Goal: Information Seeking & Learning: Learn about a topic

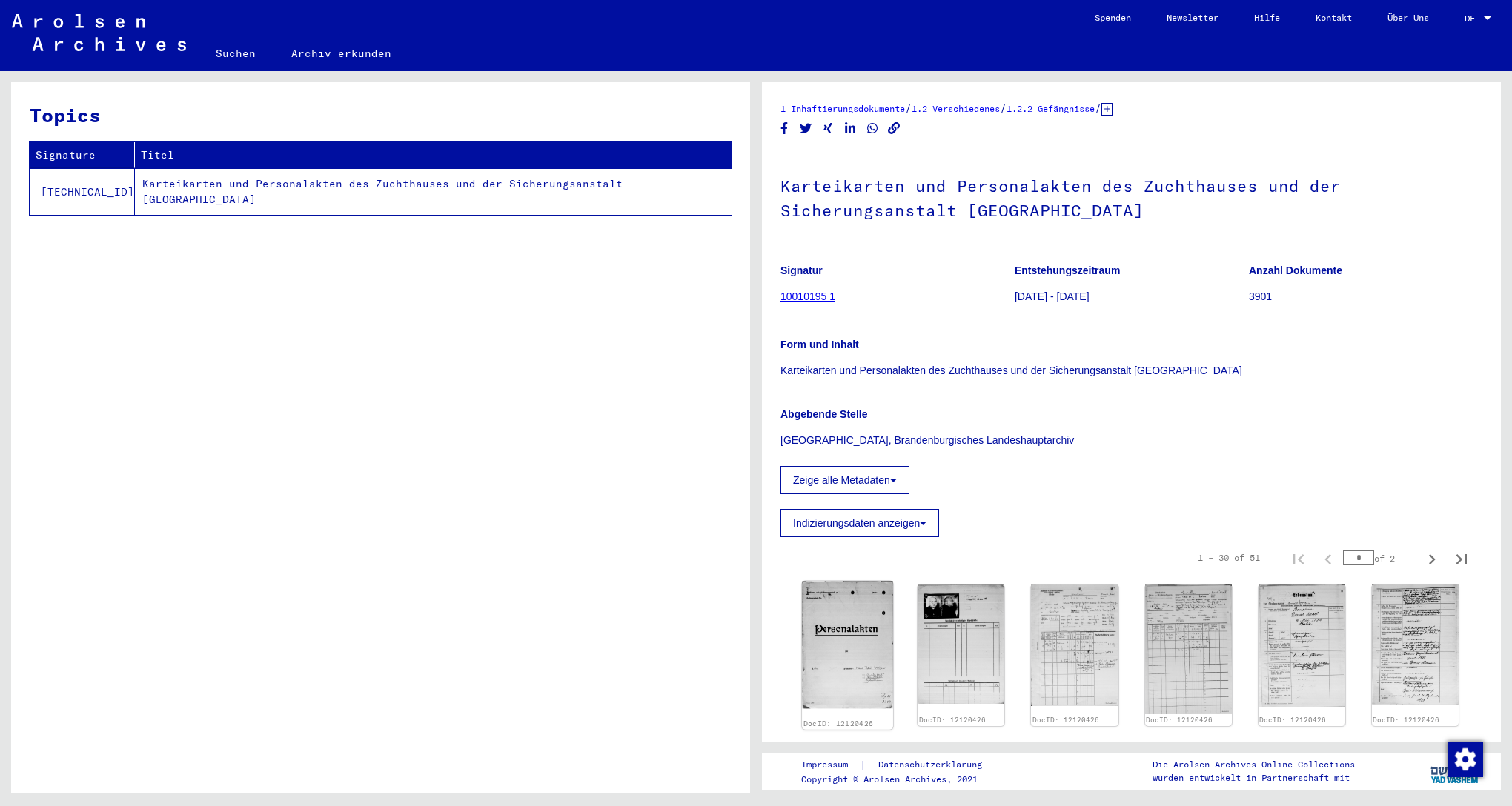
click at [863, 626] on img at bounding box center [847, 645] width 91 height 128
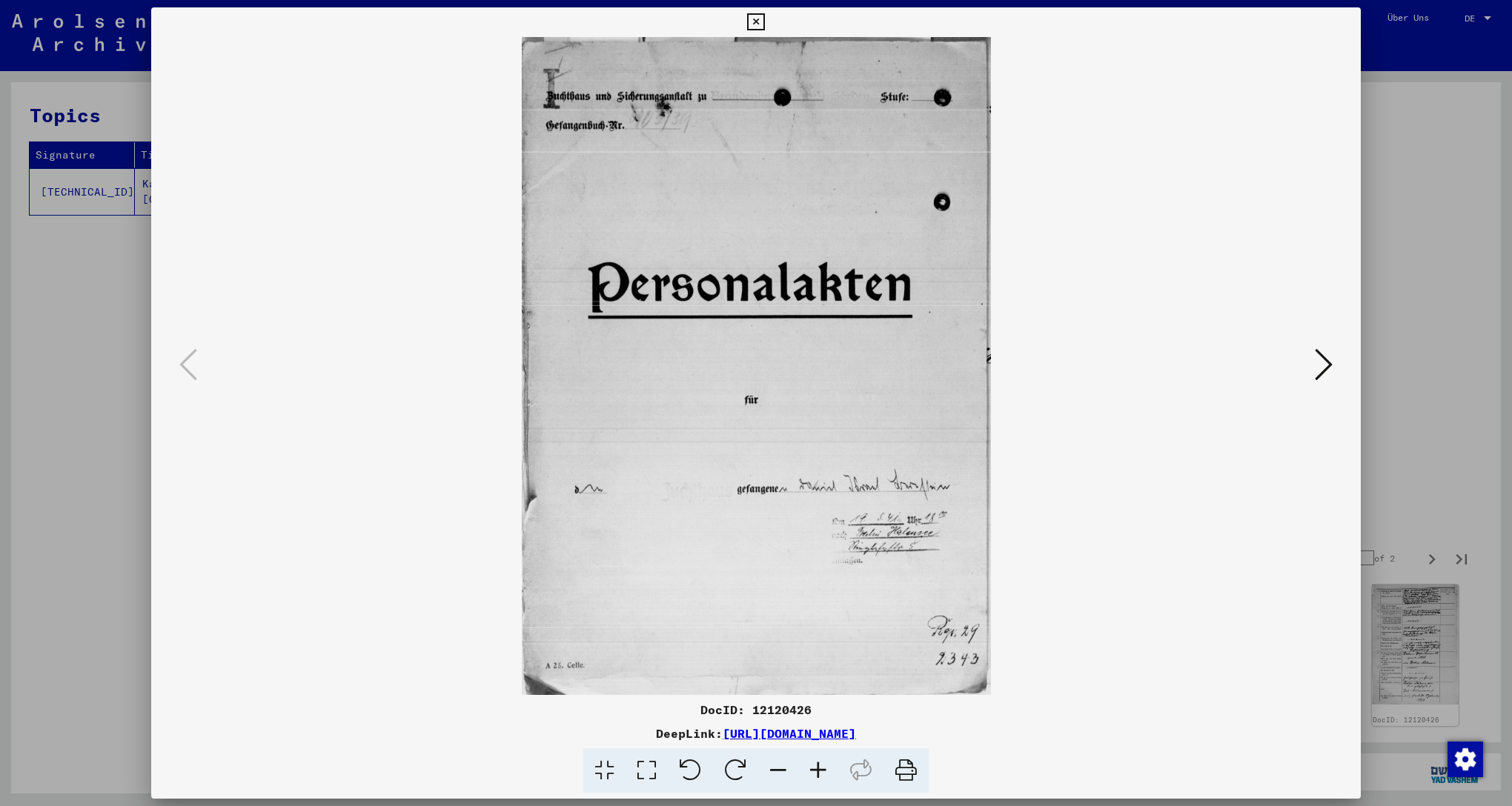
click at [1325, 364] on icon at bounding box center [1324, 364] width 18 height 35
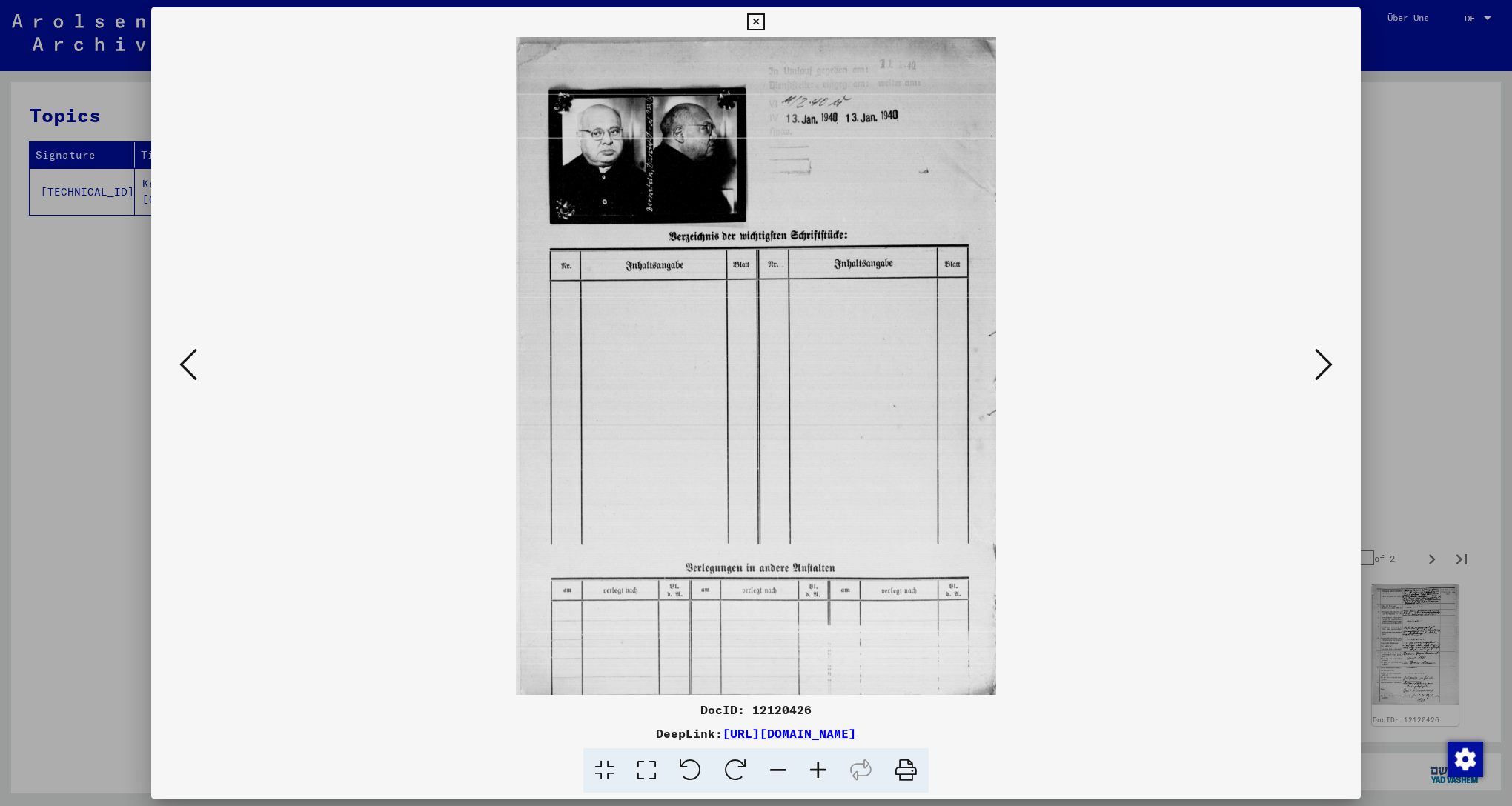
click at [1325, 364] on icon at bounding box center [1324, 364] width 18 height 35
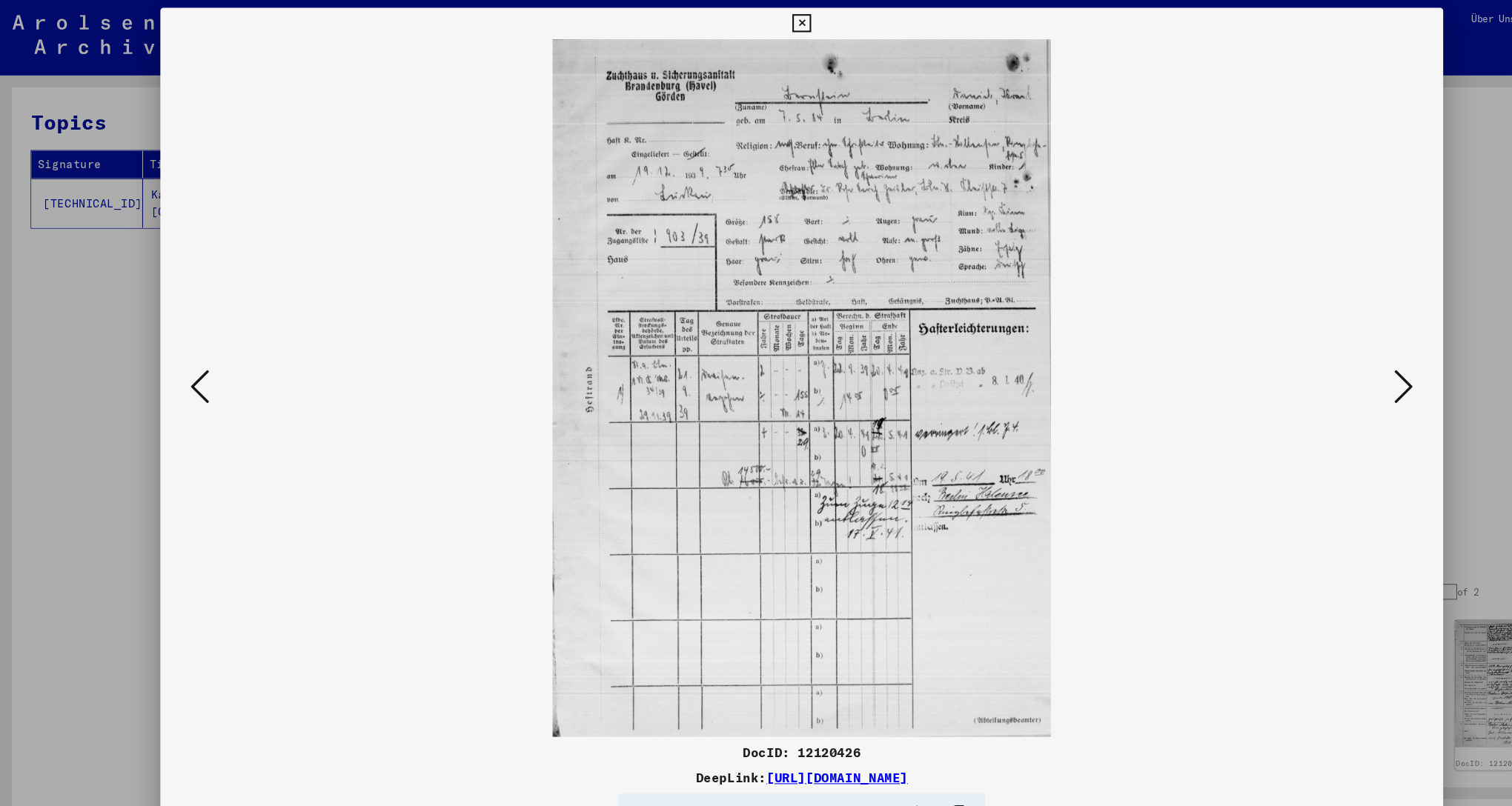
click at [1323, 362] on icon at bounding box center [1324, 364] width 18 height 35
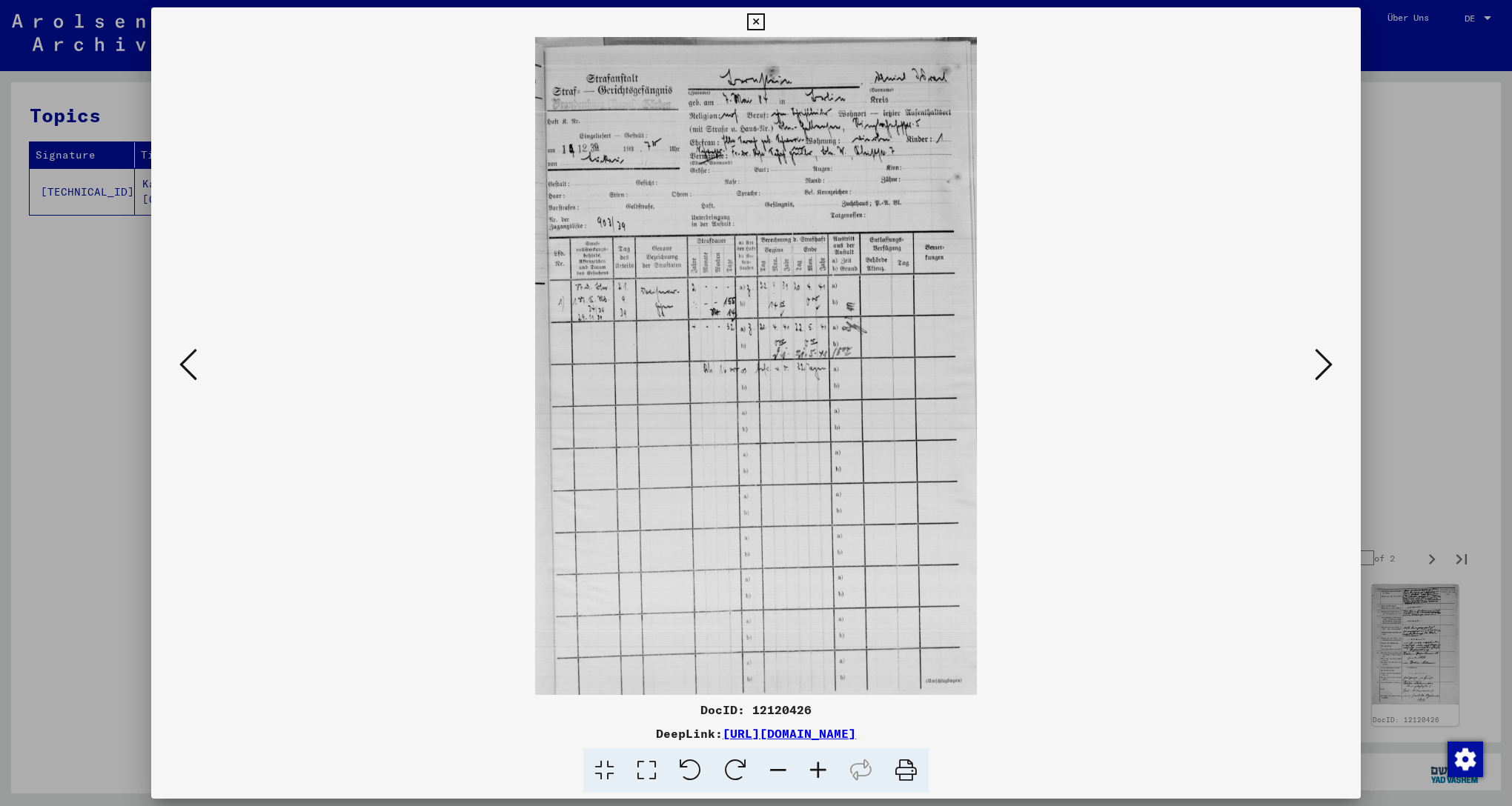
click at [1316, 366] on icon at bounding box center [1324, 364] width 18 height 35
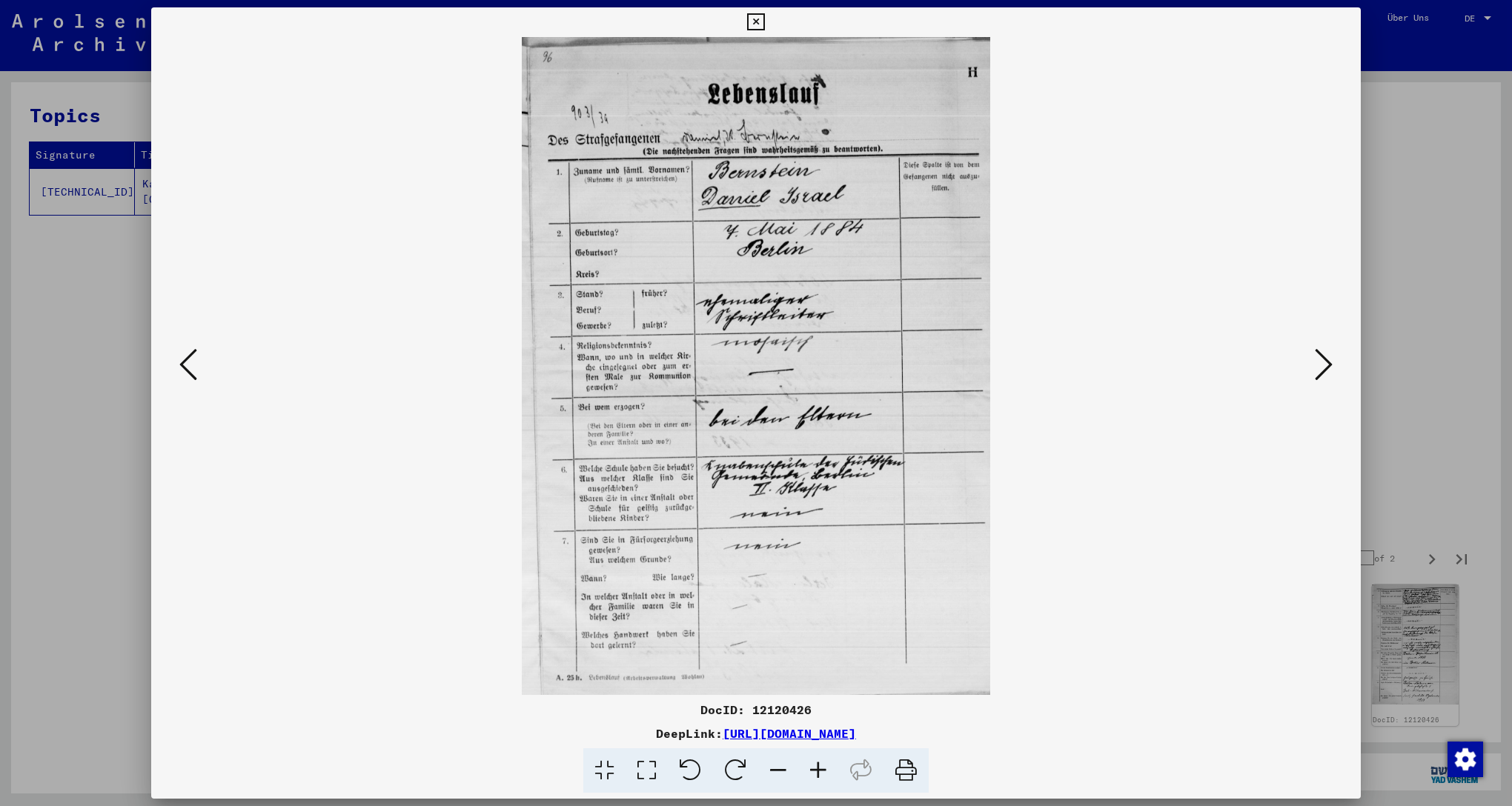
click at [1315, 359] on icon at bounding box center [1324, 364] width 18 height 35
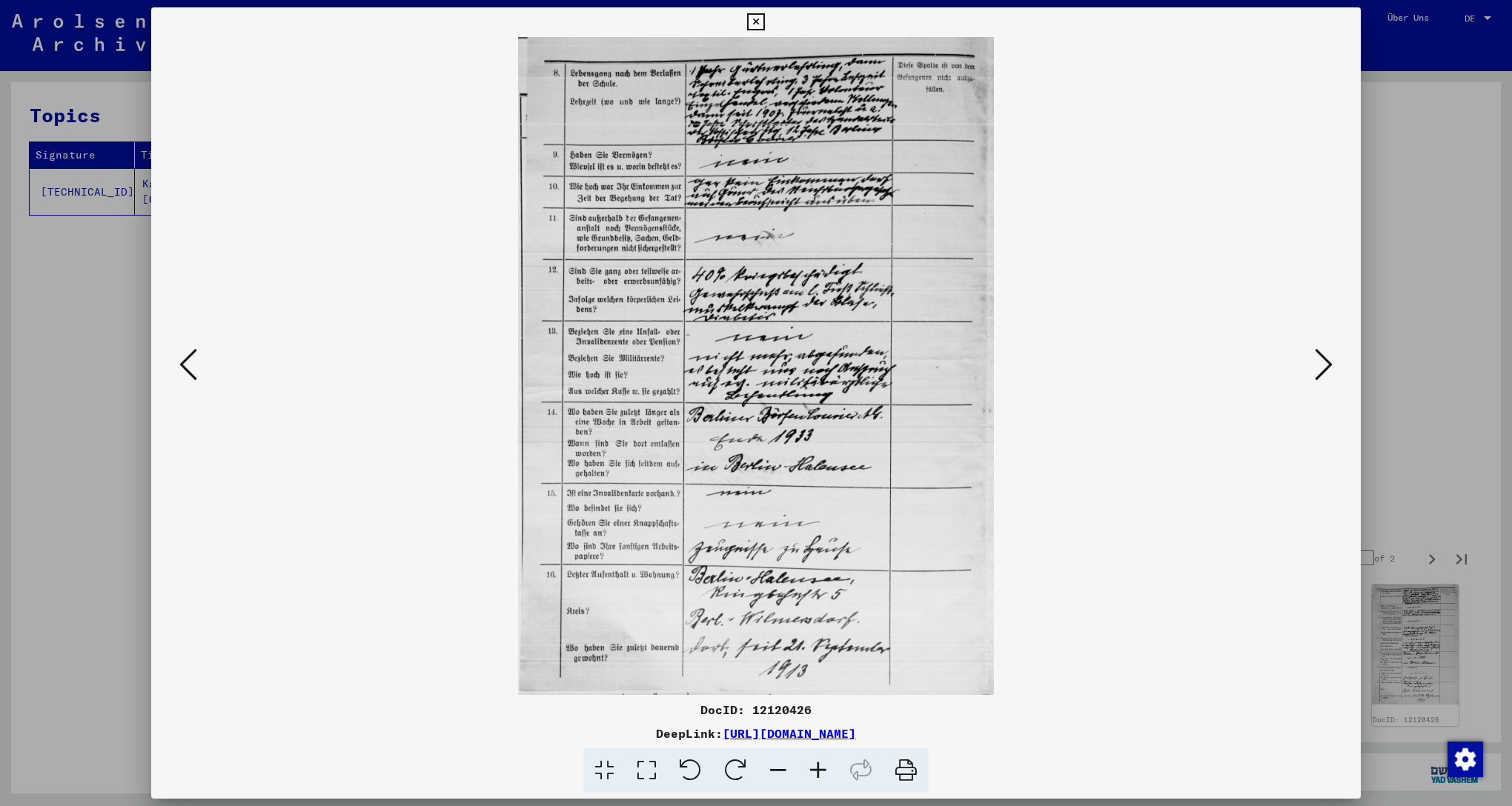
click at [1316, 359] on icon at bounding box center [1324, 364] width 18 height 35
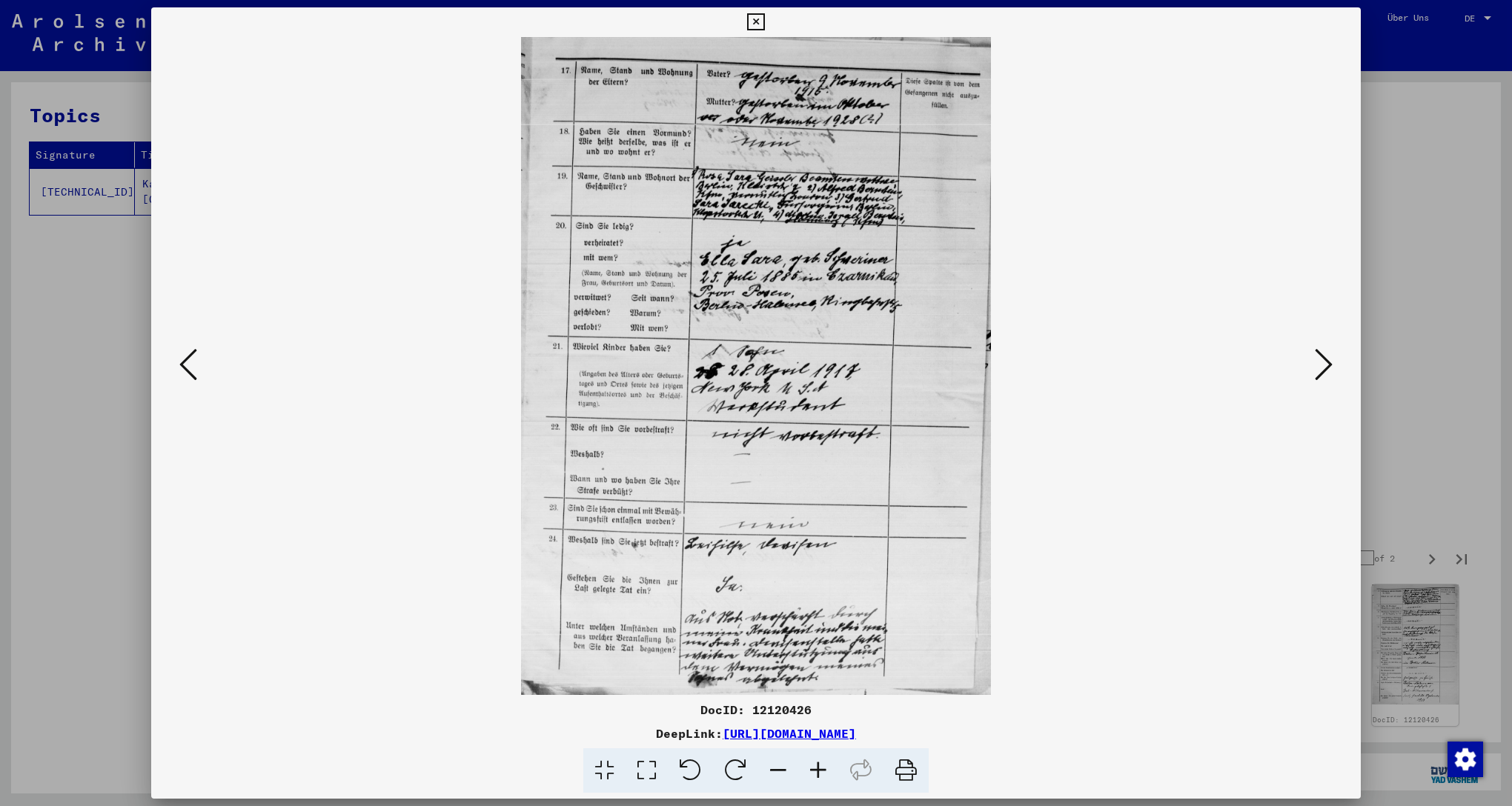
click at [1308, 353] on img at bounding box center [756, 366] width 1109 height 658
click at [1326, 365] on icon at bounding box center [1324, 364] width 18 height 35
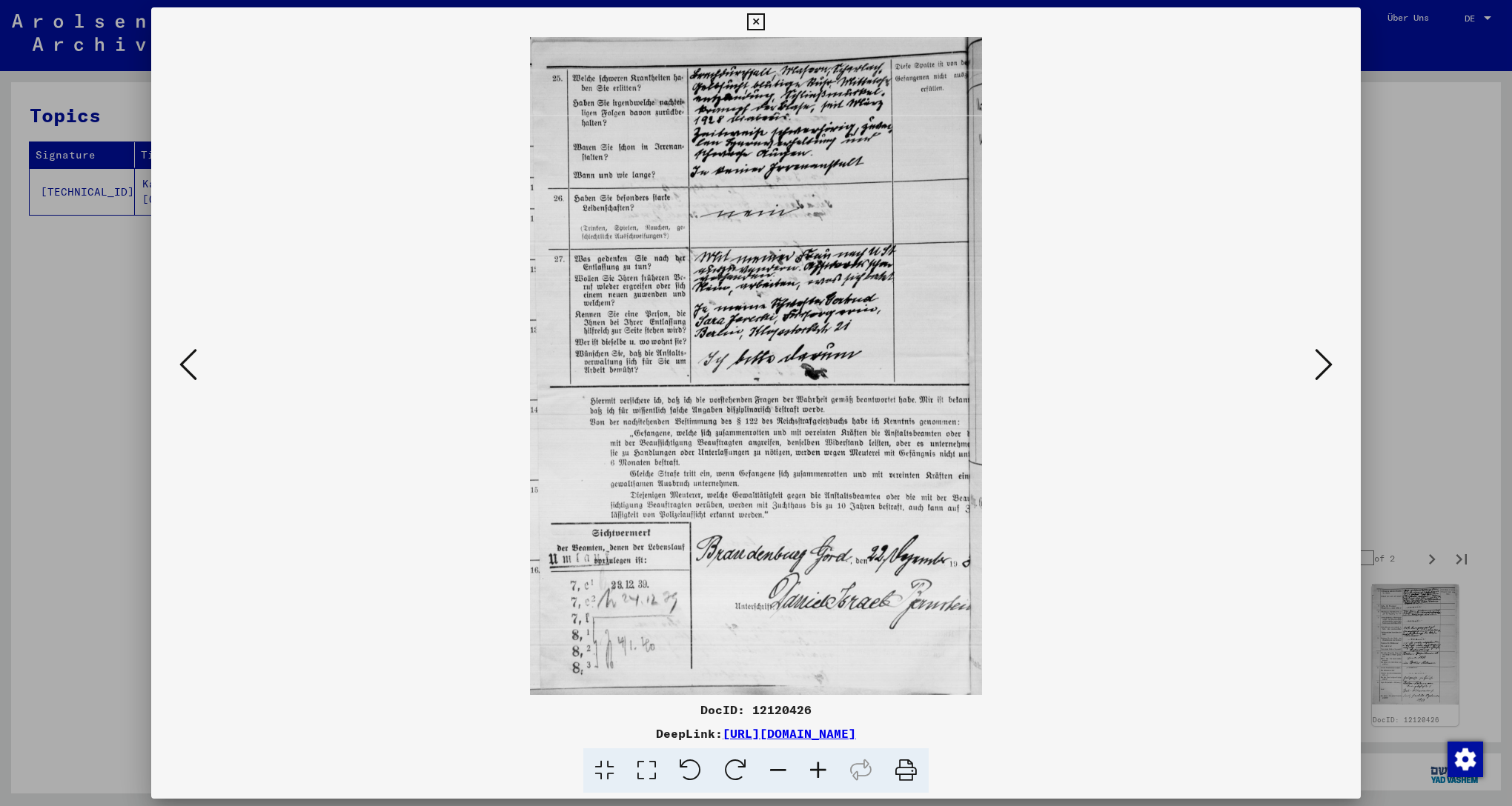
click at [1326, 365] on icon at bounding box center [1324, 364] width 18 height 35
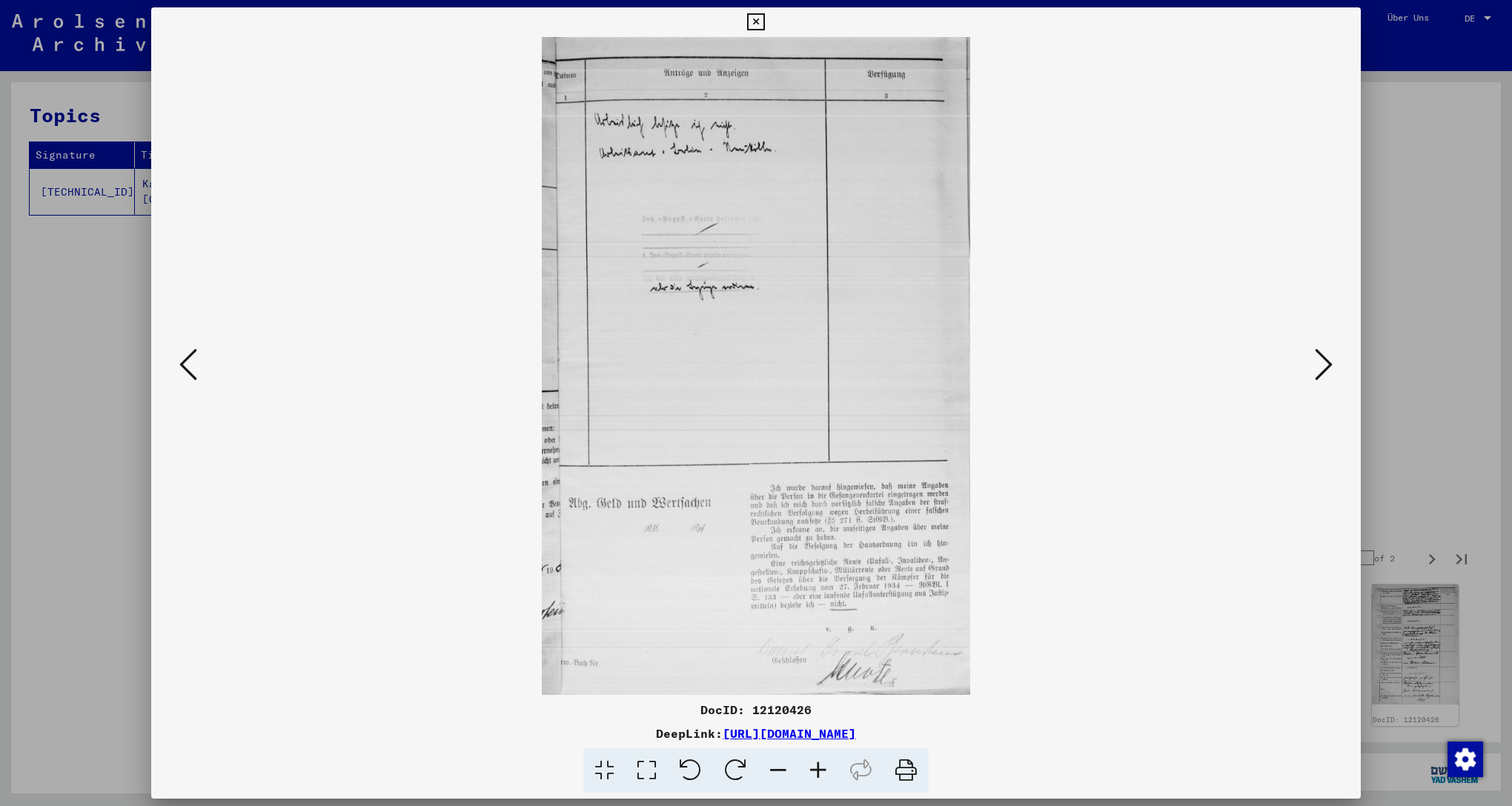
click at [1326, 365] on icon at bounding box center [1324, 364] width 18 height 35
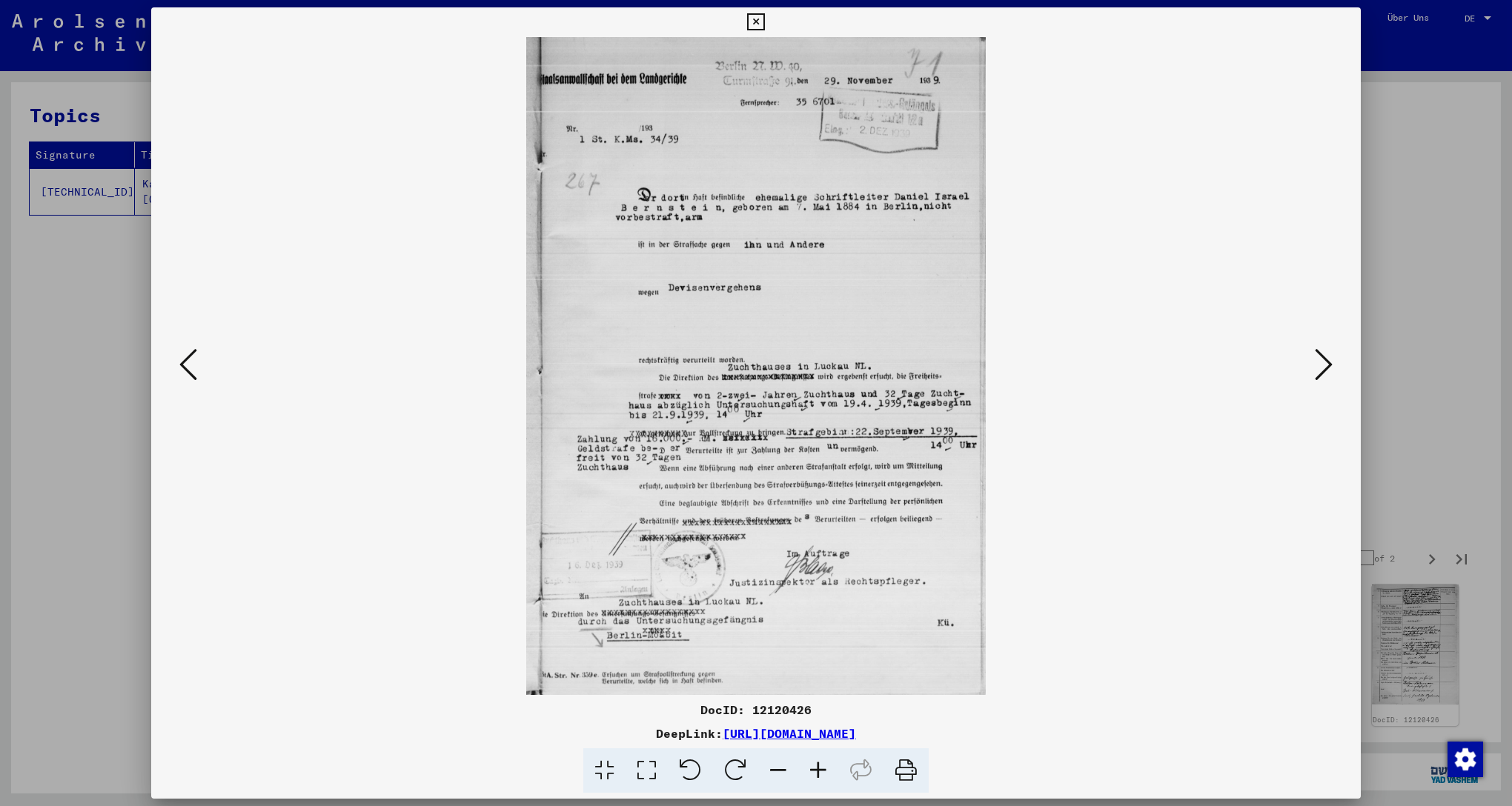
click at [1326, 365] on icon at bounding box center [1324, 364] width 18 height 35
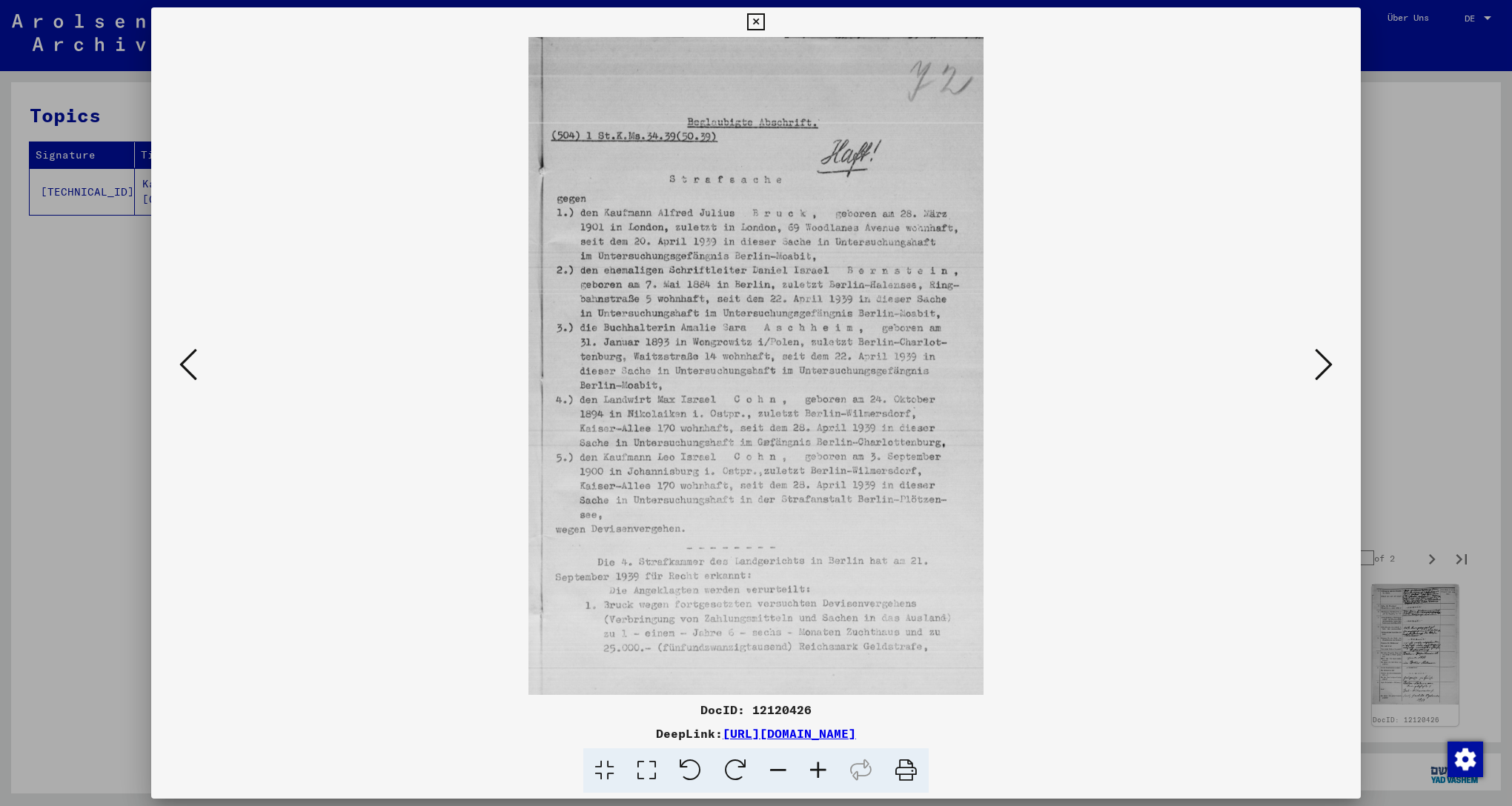
click at [1325, 374] on icon at bounding box center [1324, 364] width 18 height 35
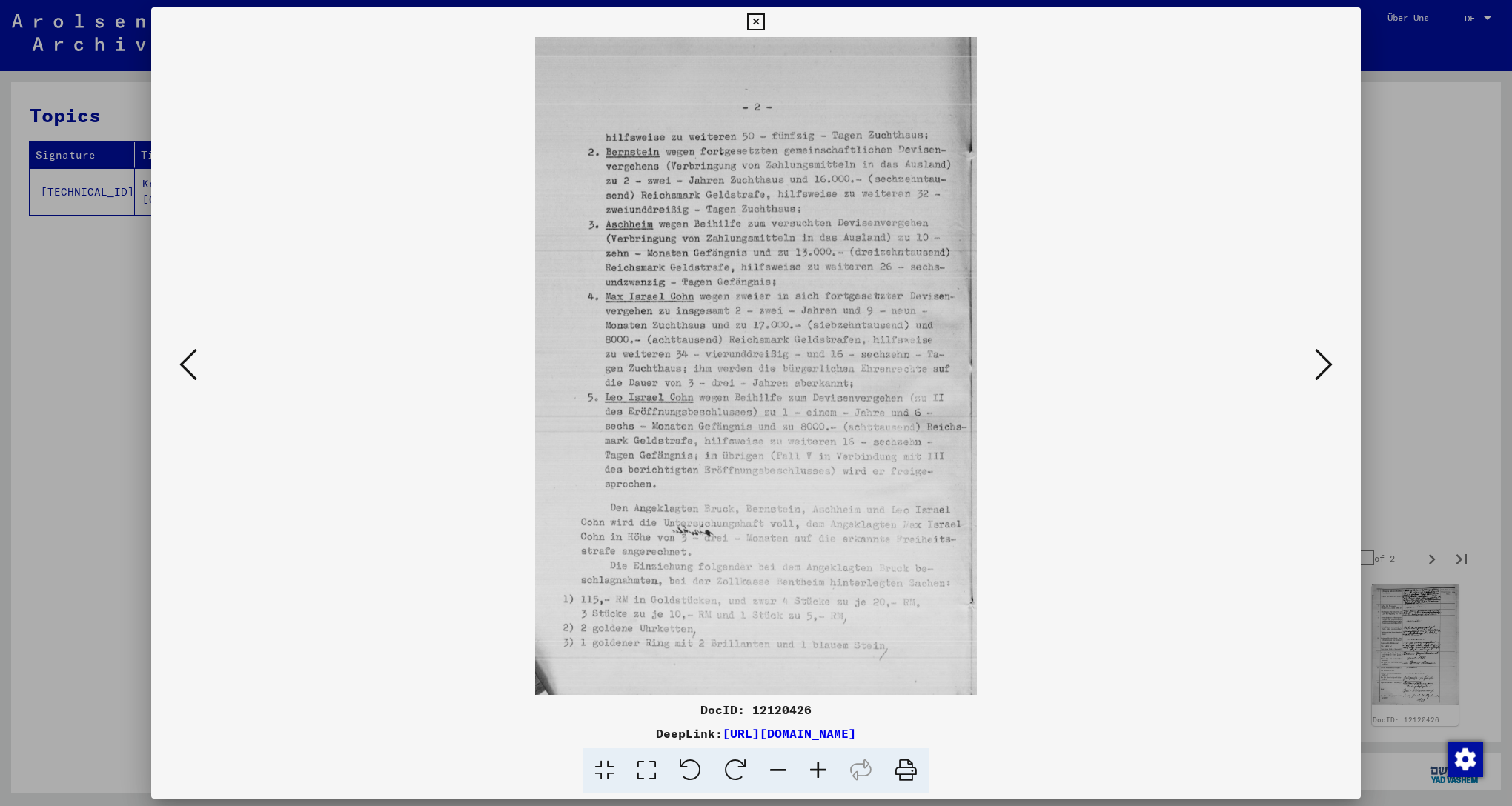
click at [1325, 374] on icon at bounding box center [1324, 364] width 18 height 35
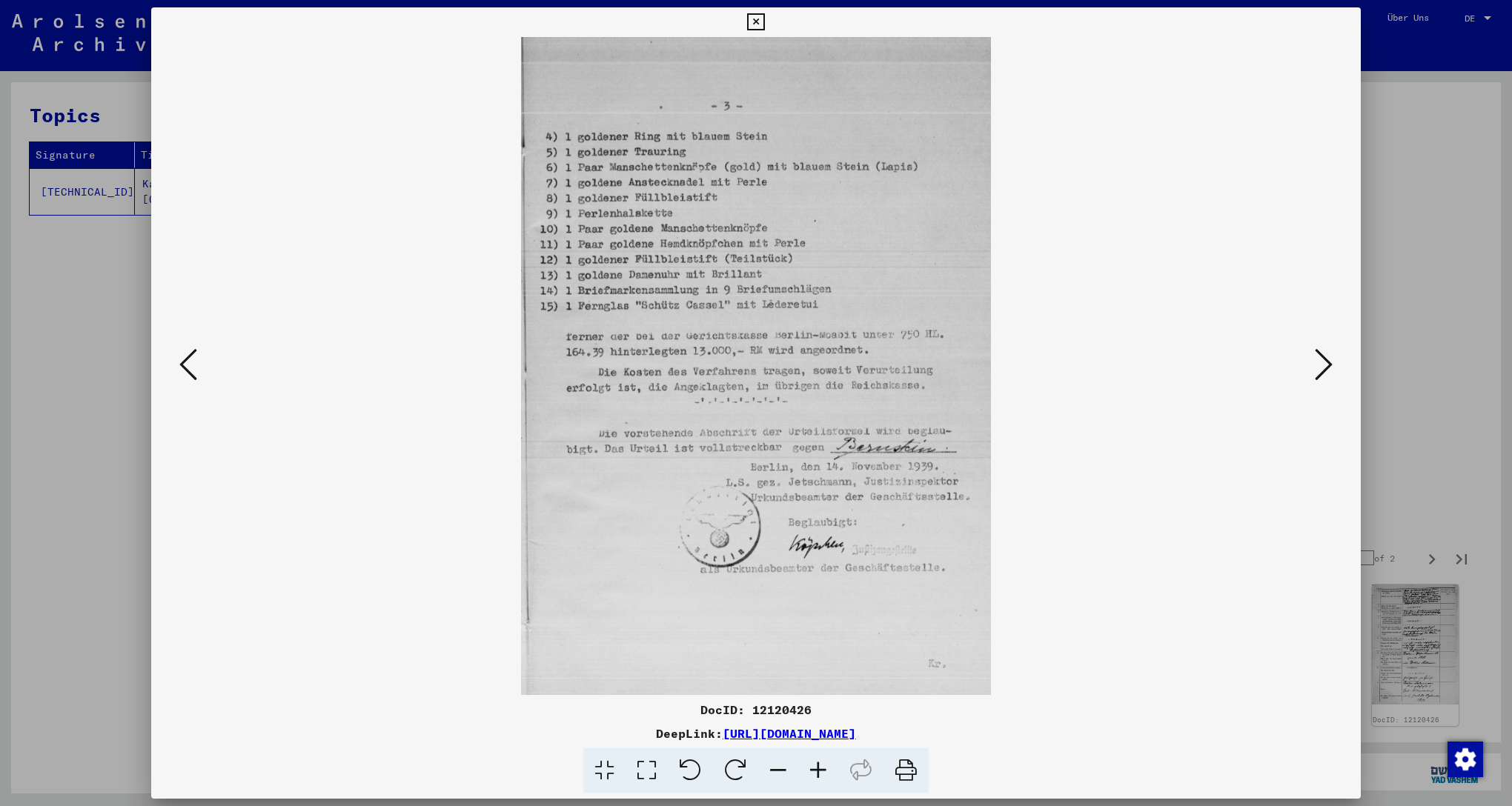
click at [183, 364] on icon at bounding box center [188, 364] width 18 height 35
